Goal: Check status: Check status

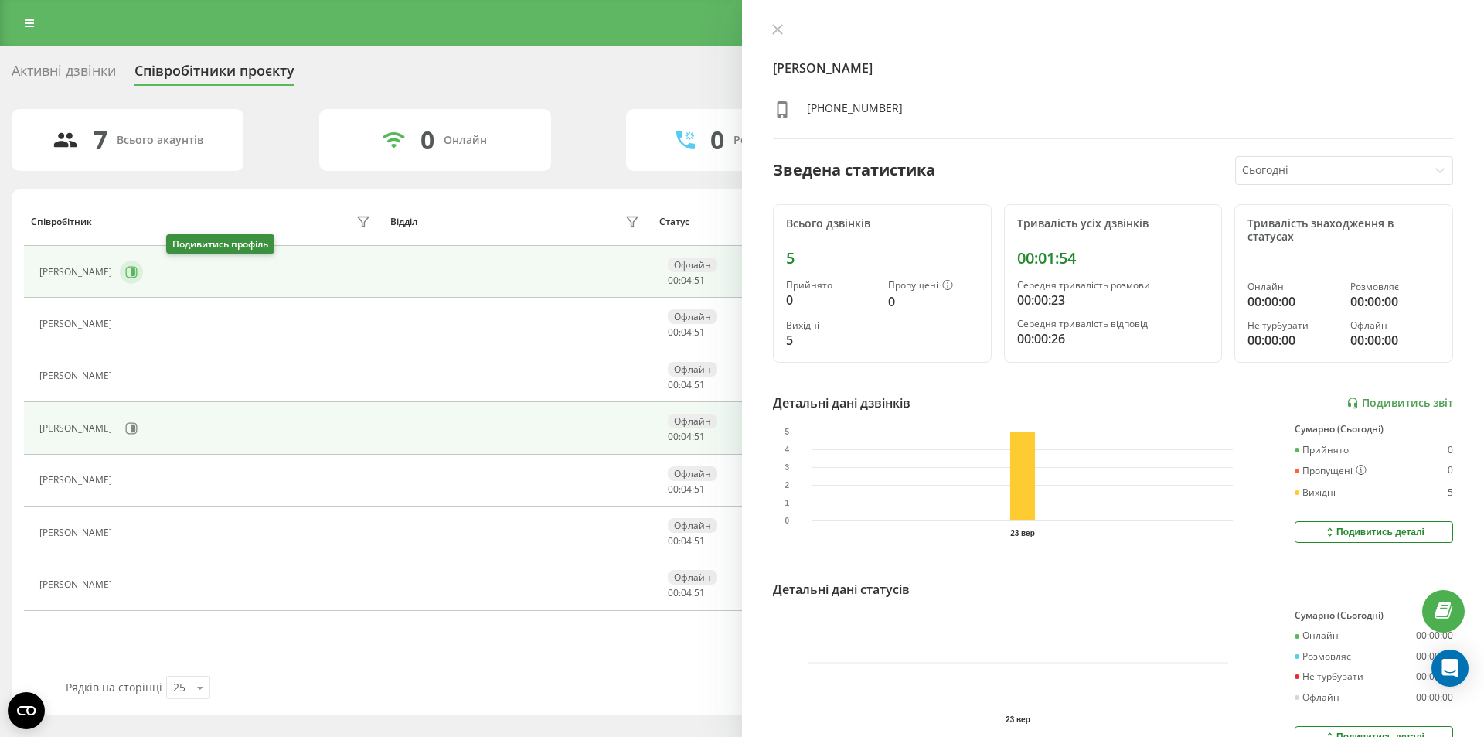
click at [138, 277] on icon at bounding box center [131, 272] width 12 height 12
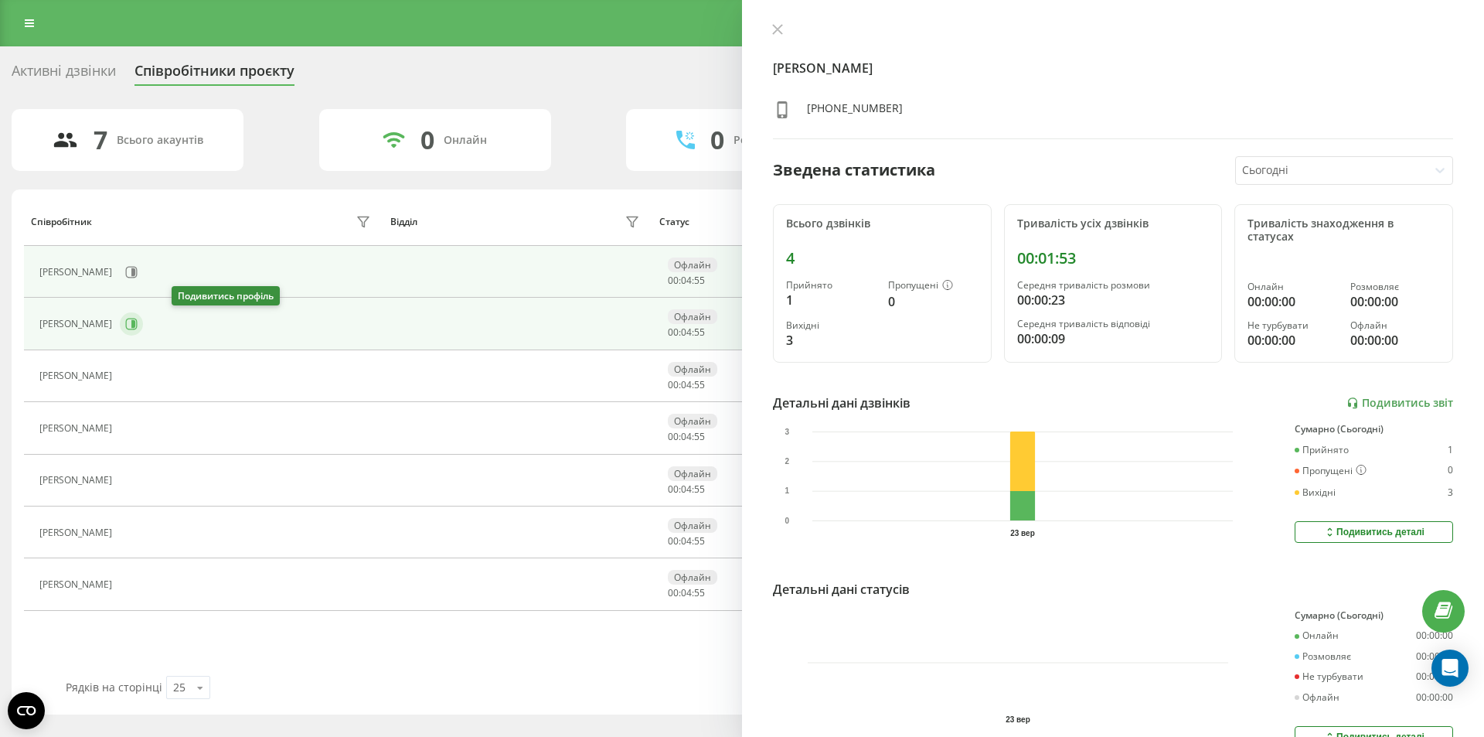
click at [138, 329] on icon at bounding box center [131, 324] width 12 height 12
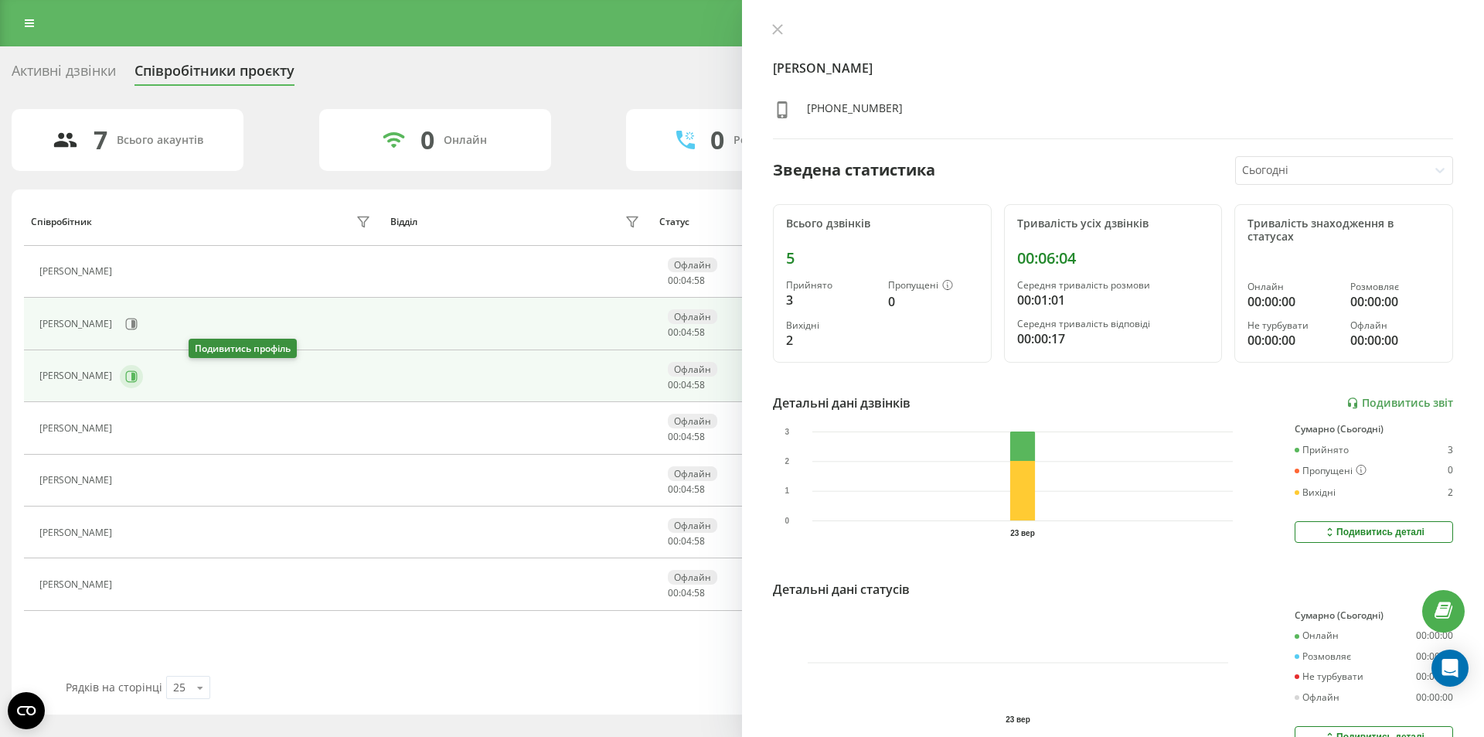
click at [143, 368] on button at bounding box center [131, 376] width 23 height 23
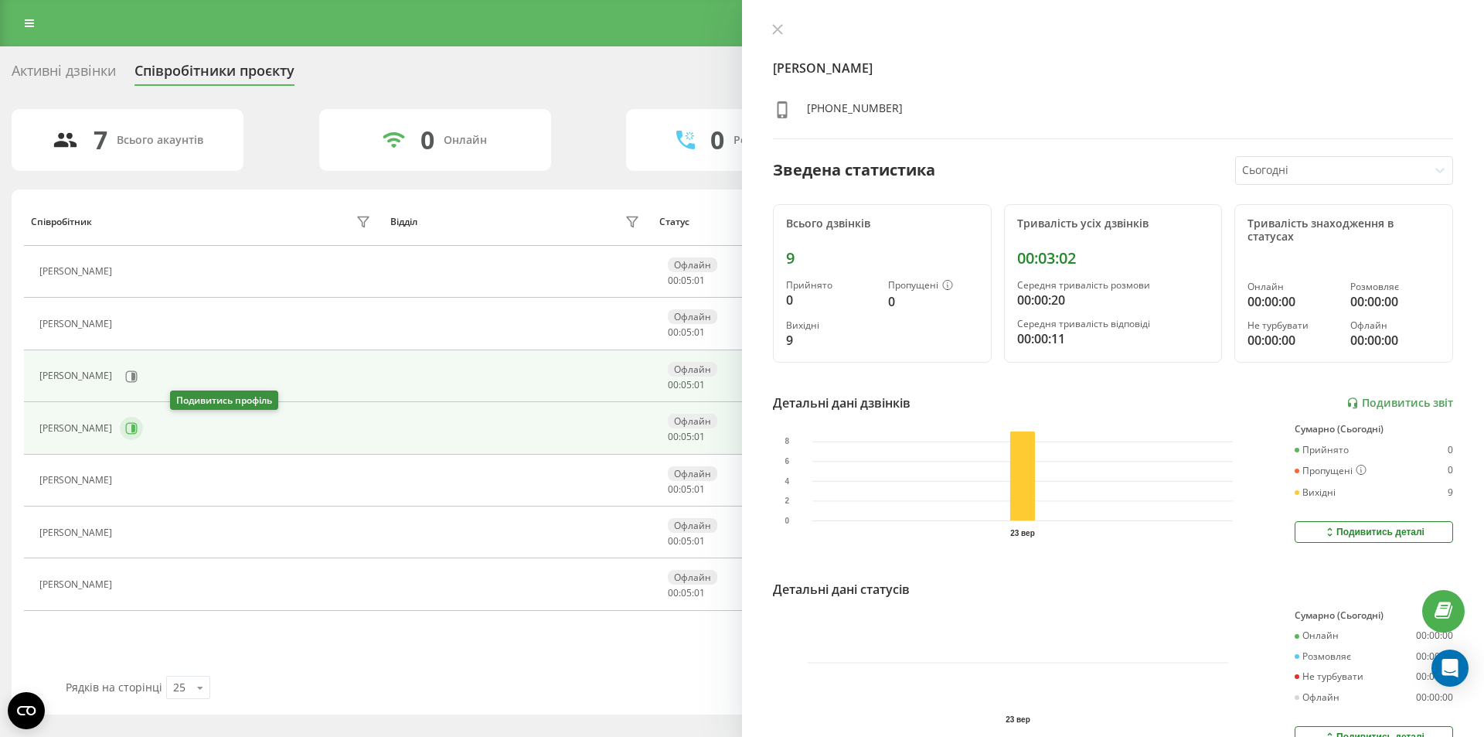
click at [138, 433] on icon at bounding box center [131, 428] width 12 height 12
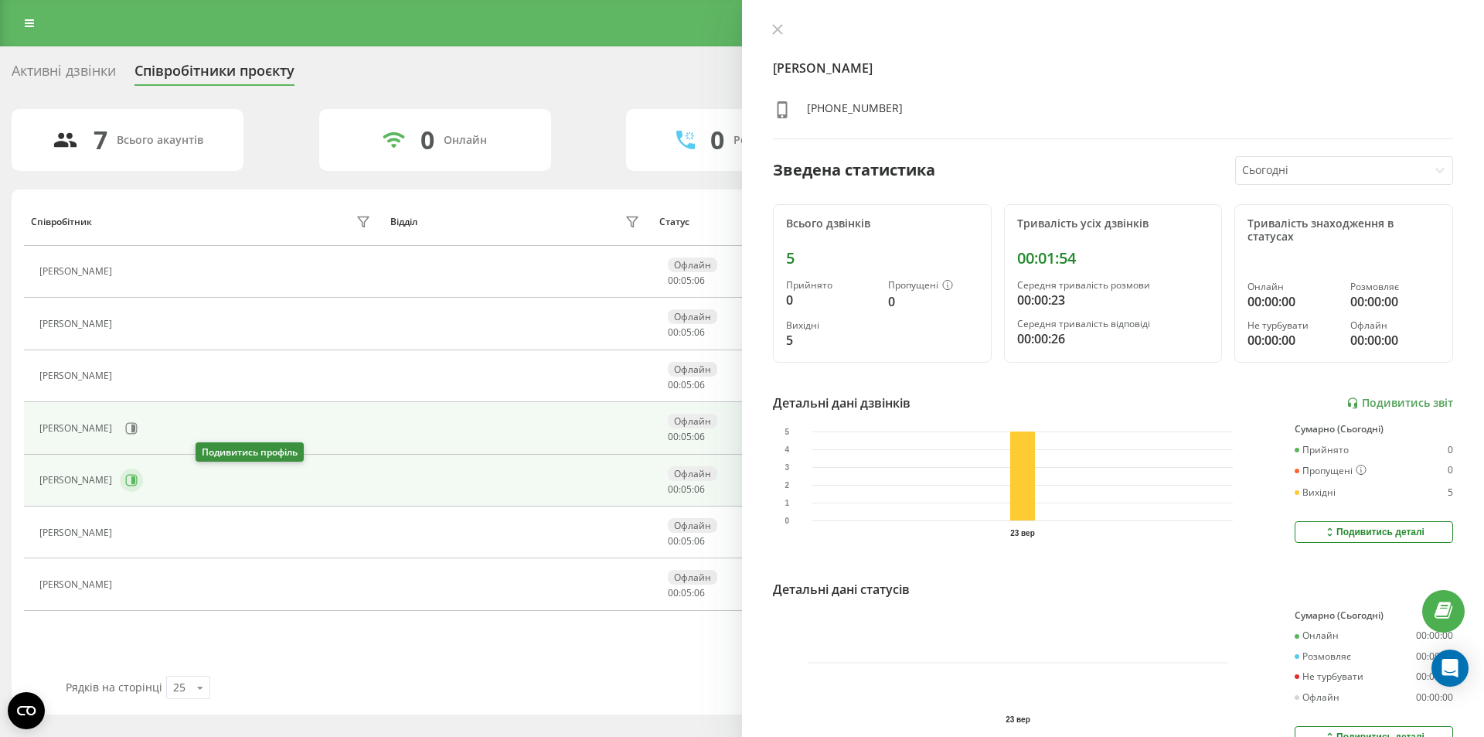
click at [138, 476] on icon at bounding box center [132, 481] width 12 height 12
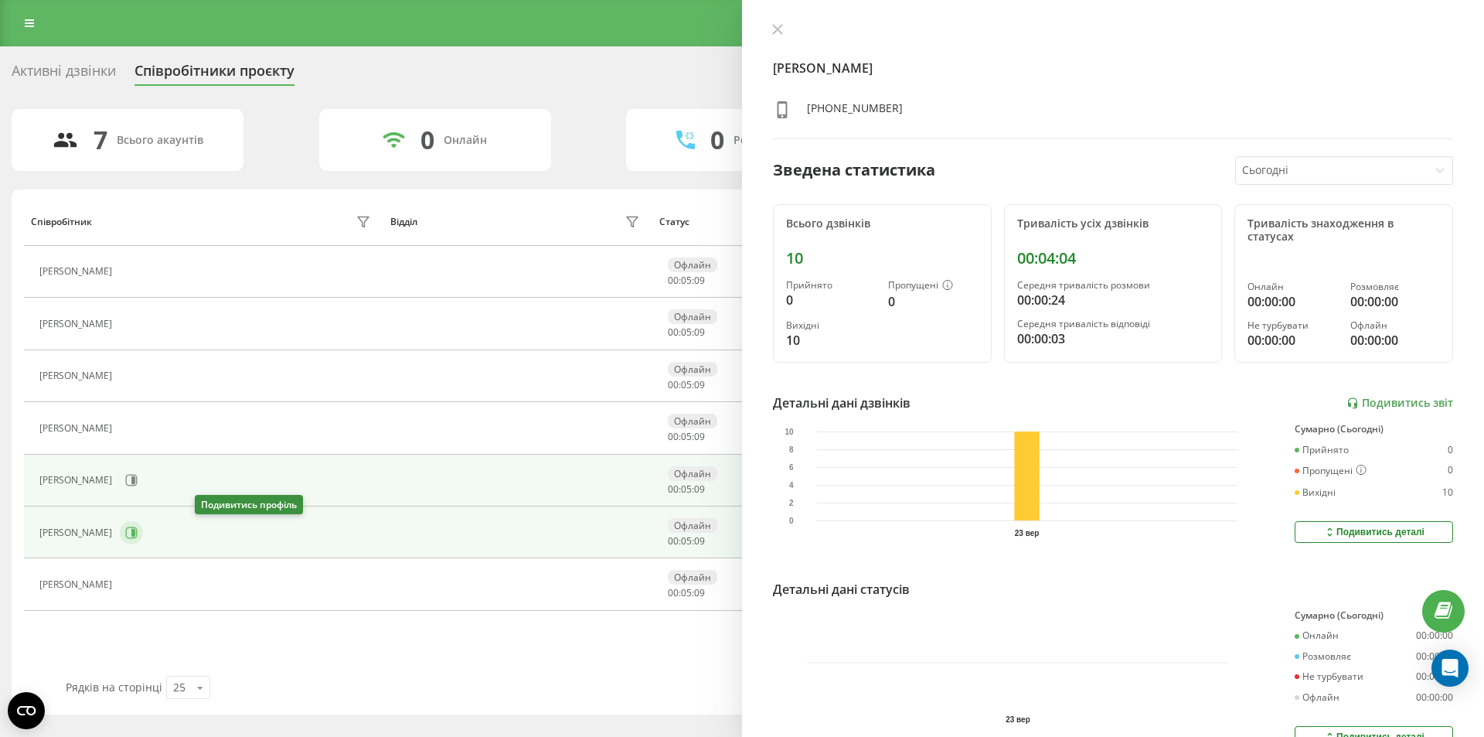
click at [138, 536] on icon at bounding box center [132, 532] width 12 height 12
